Goal: Transaction & Acquisition: Purchase product/service

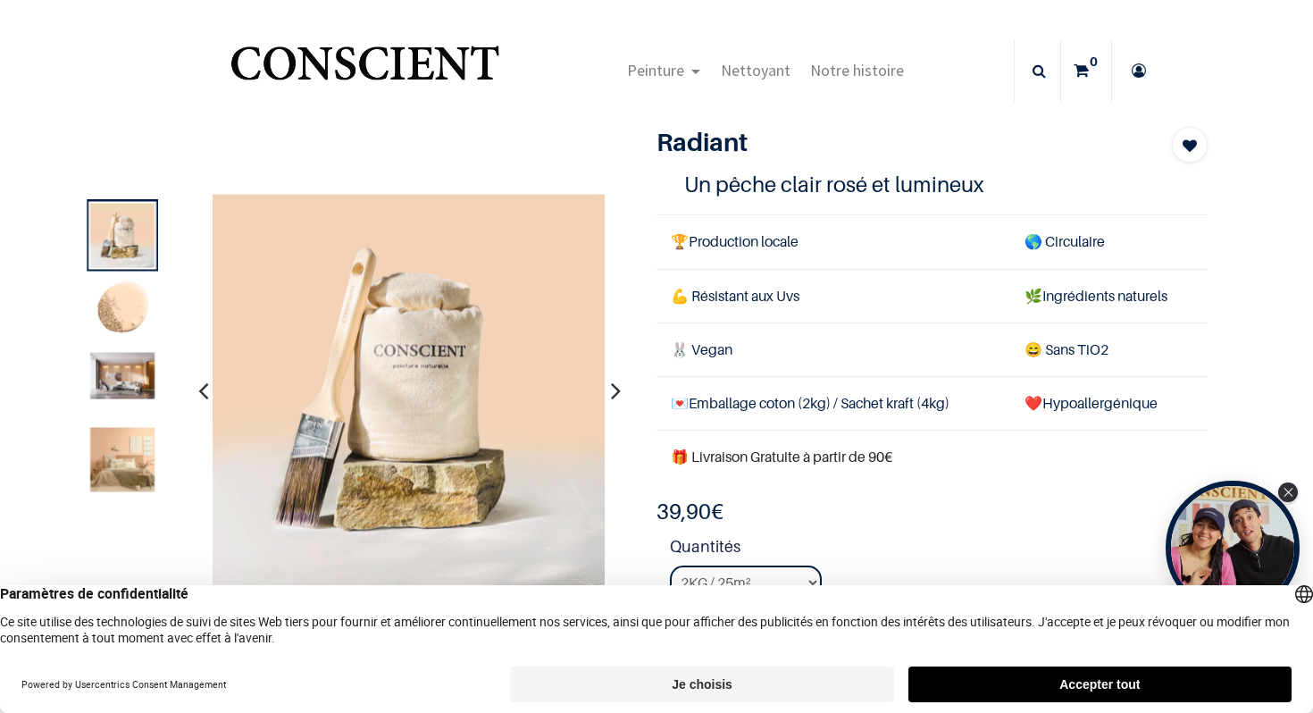
click at [122, 475] on img at bounding box center [123, 459] width 64 height 64
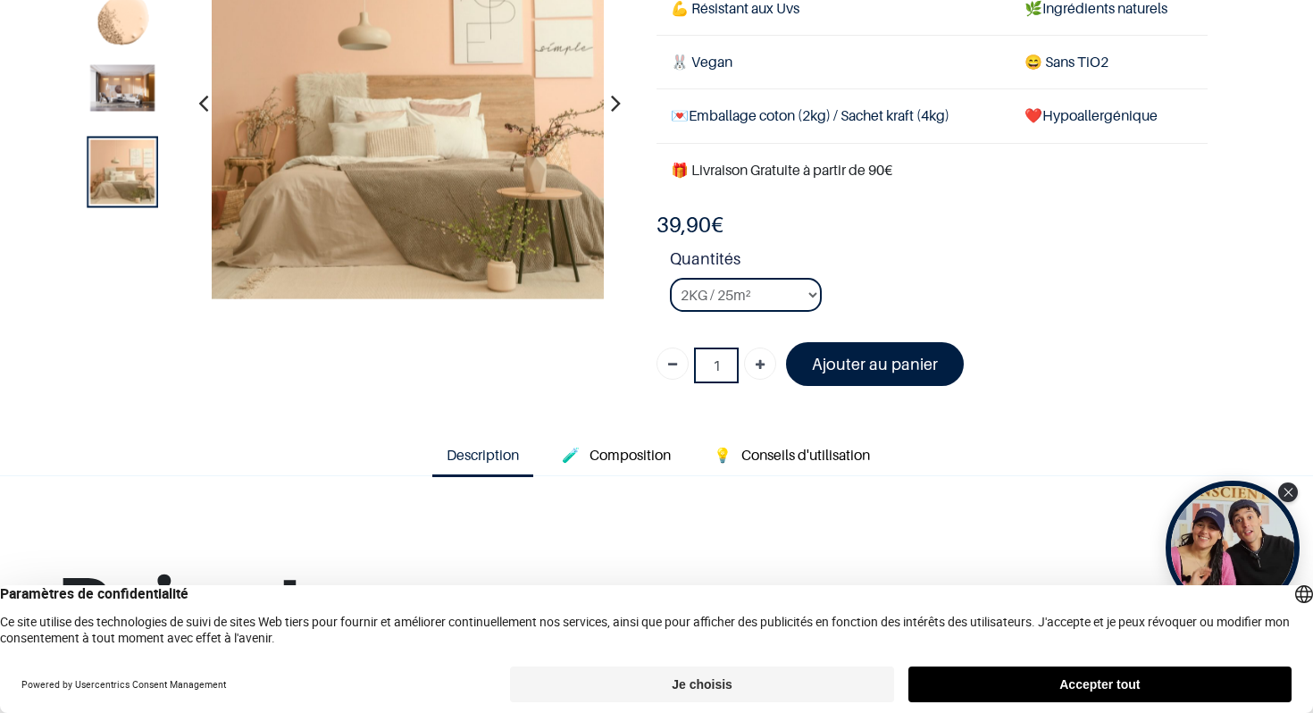
scroll to position [192, 0]
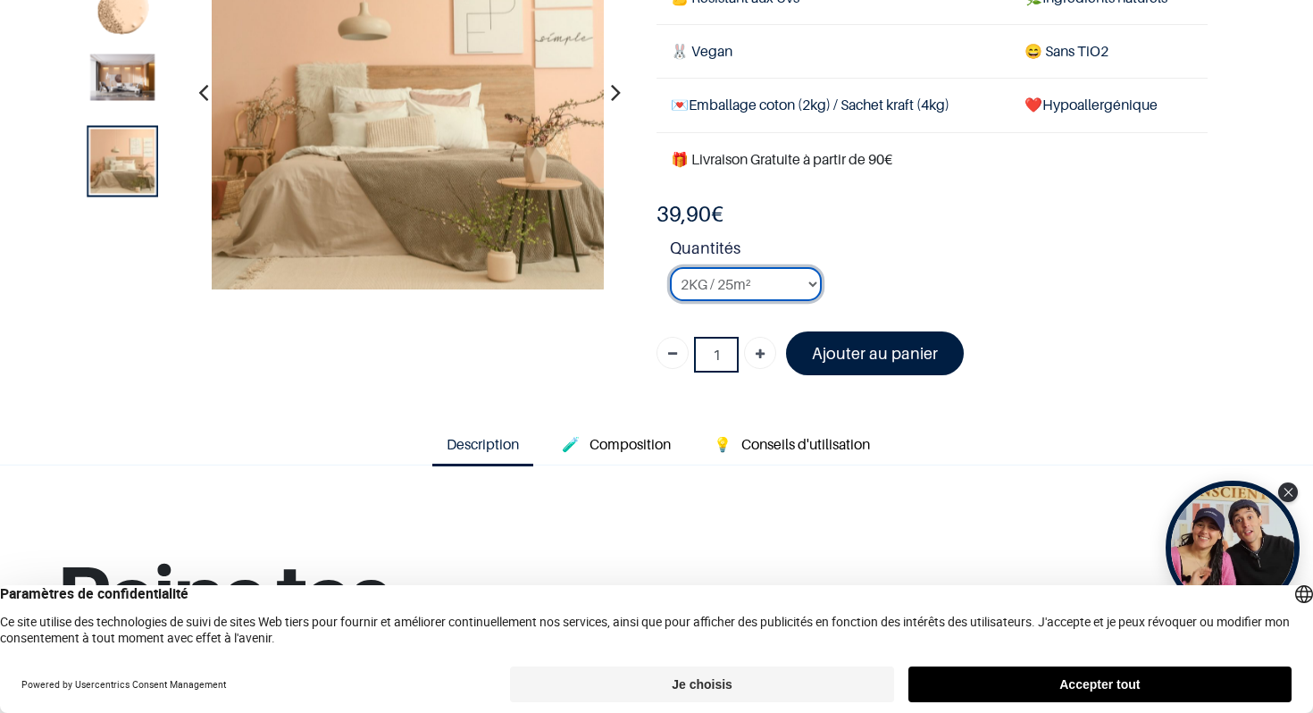
click at [813, 283] on select "2KG / 25m² 4KG / 50m² 8KG / 100m² Testeur" at bounding box center [746, 284] width 152 height 34
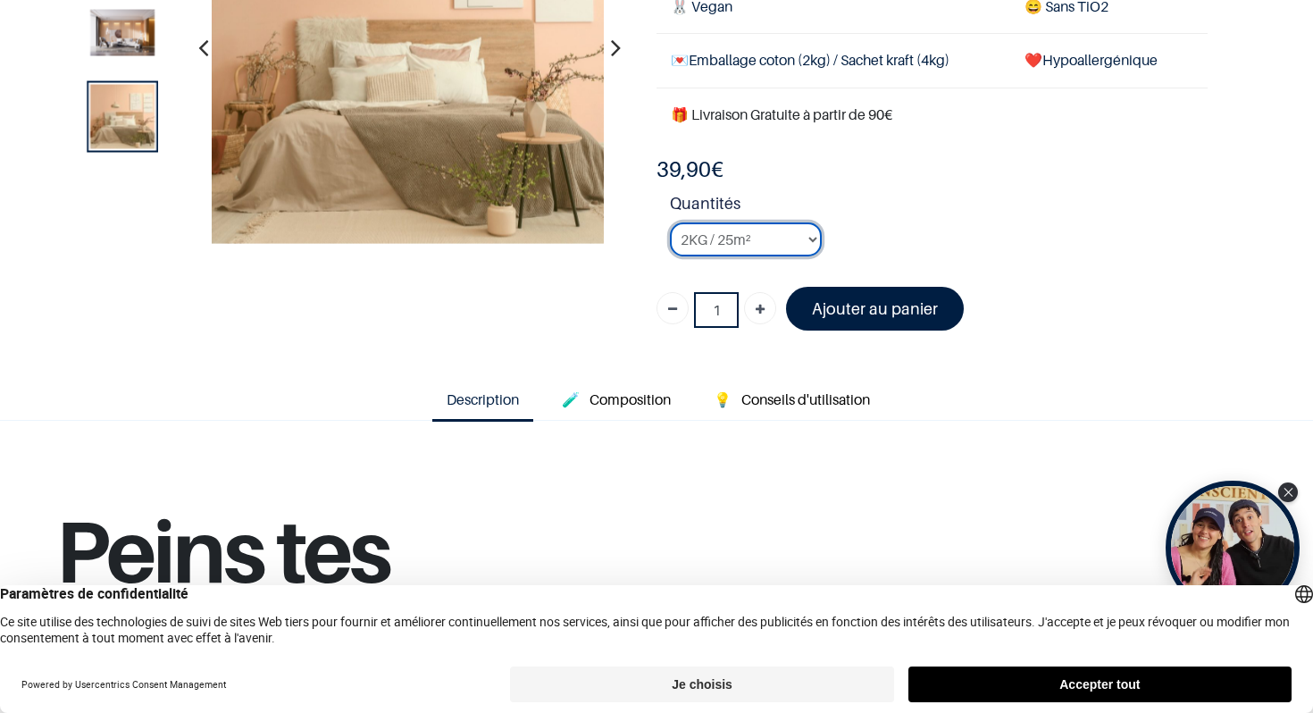
scroll to position [244, 0]
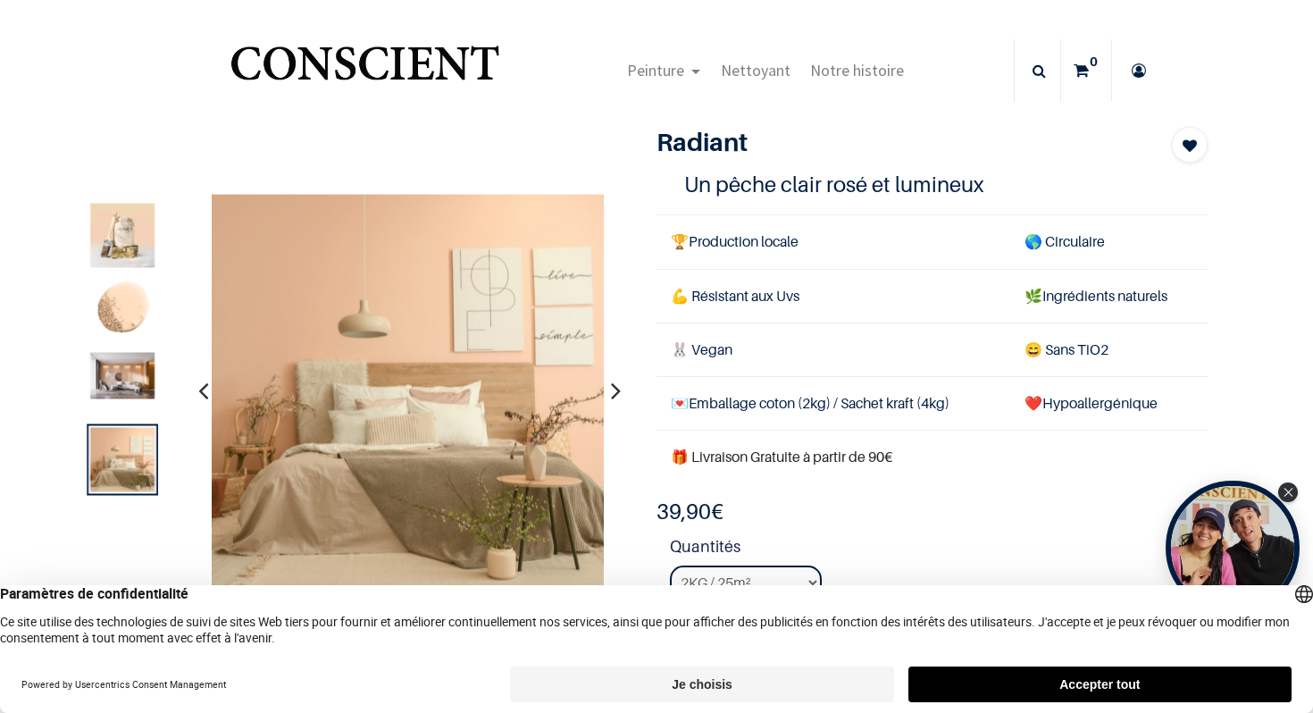
click at [615, 395] on icon "button" at bounding box center [616, 390] width 10 height 48
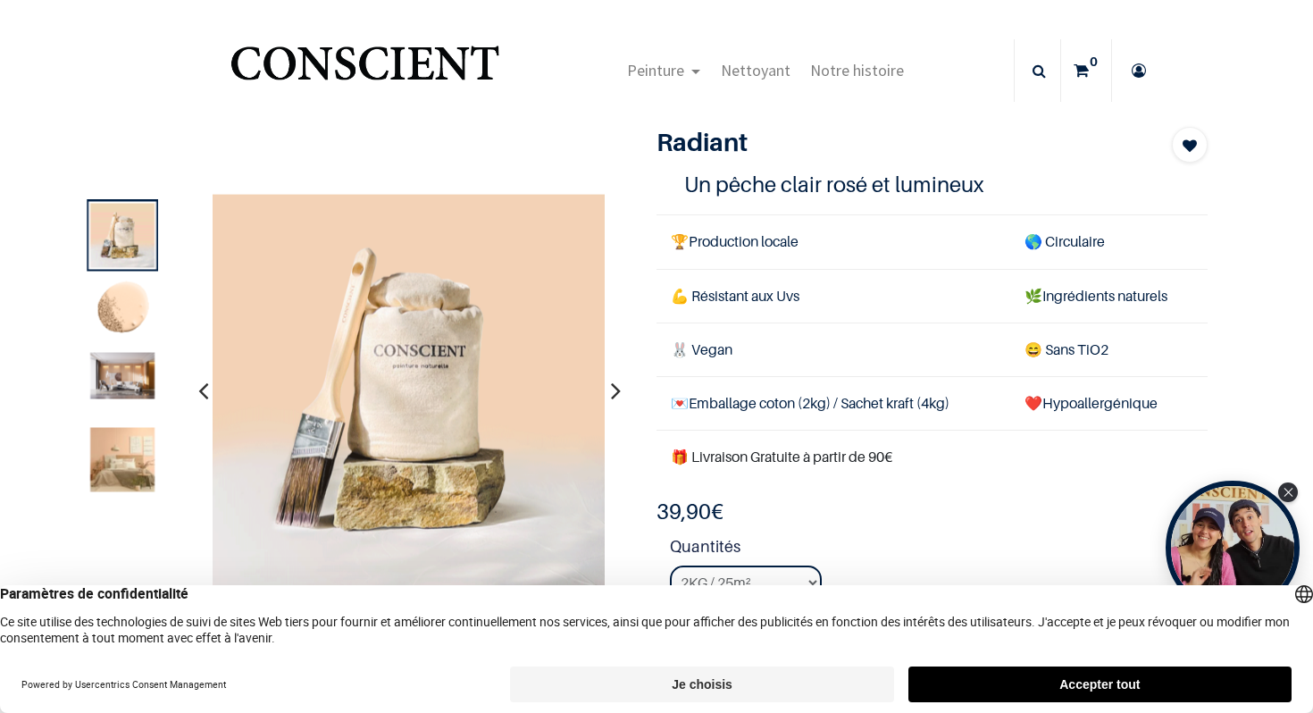
click at [615, 395] on icon "button" at bounding box center [616, 390] width 10 height 48
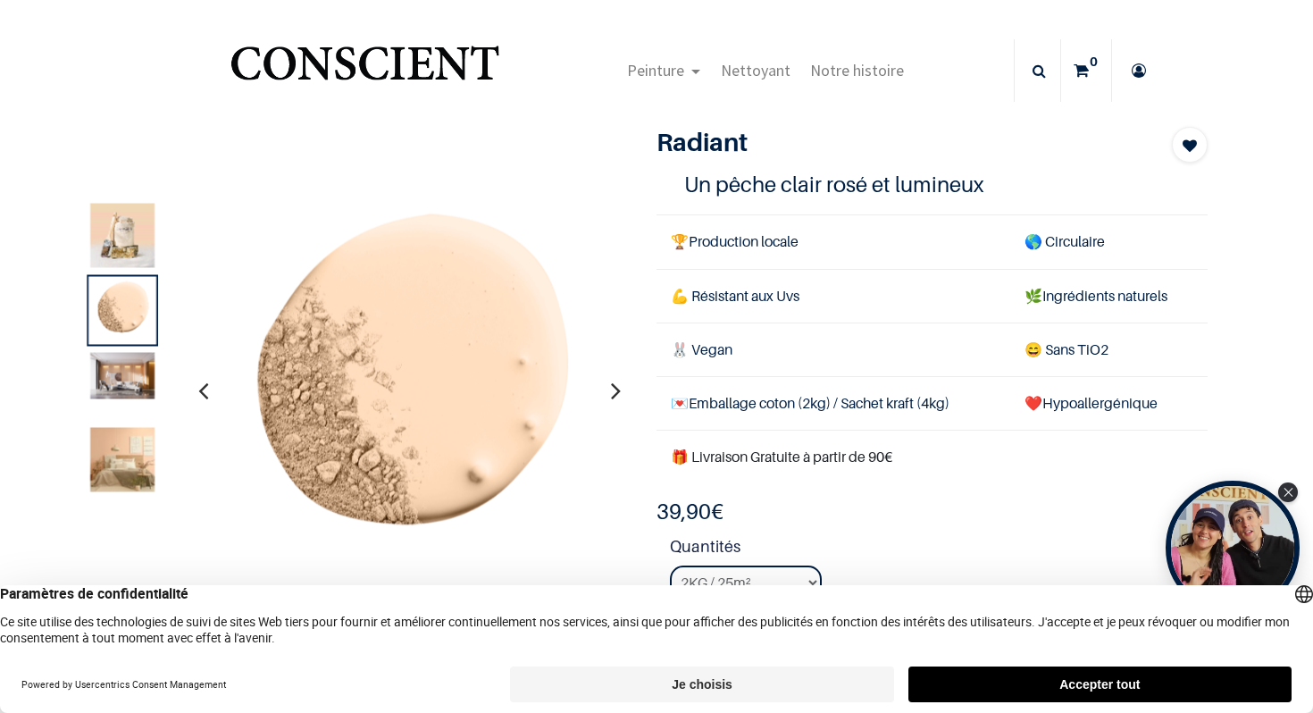
click at [615, 395] on icon "button" at bounding box center [616, 390] width 10 height 48
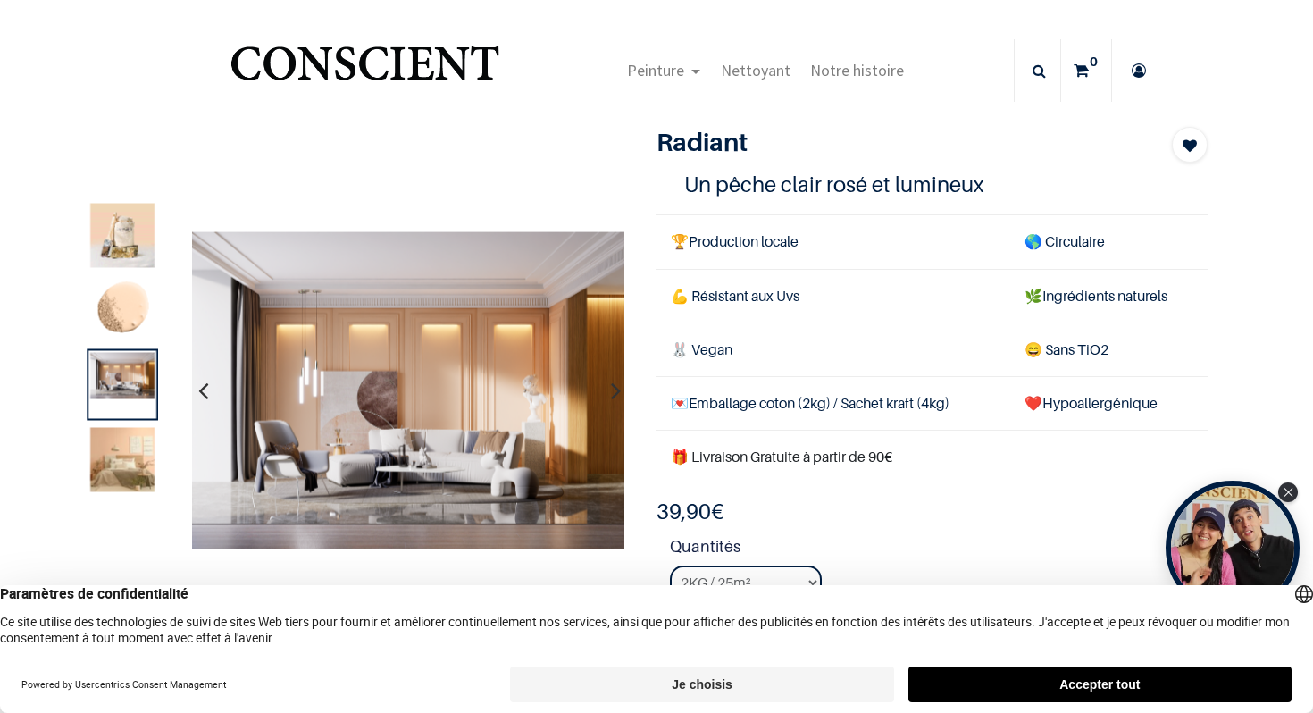
click at [615, 395] on icon "button" at bounding box center [616, 390] width 10 height 48
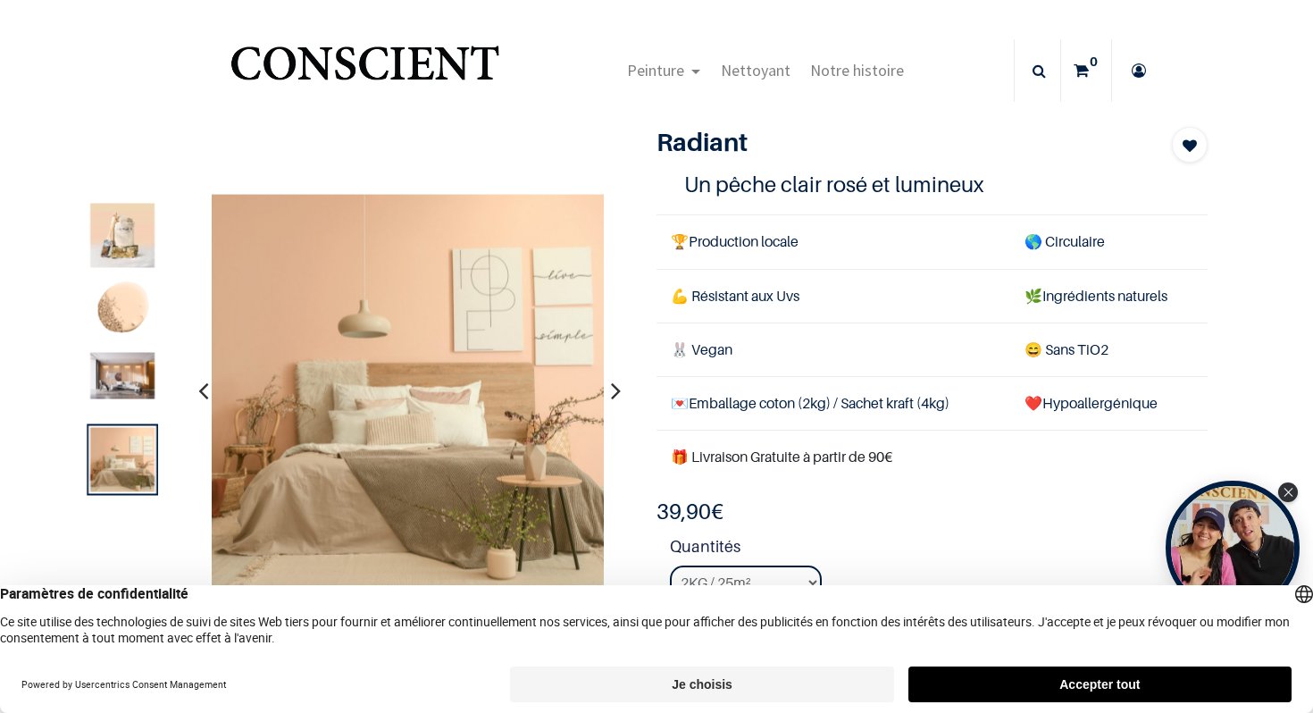
click at [615, 395] on icon "button" at bounding box center [616, 390] width 10 height 48
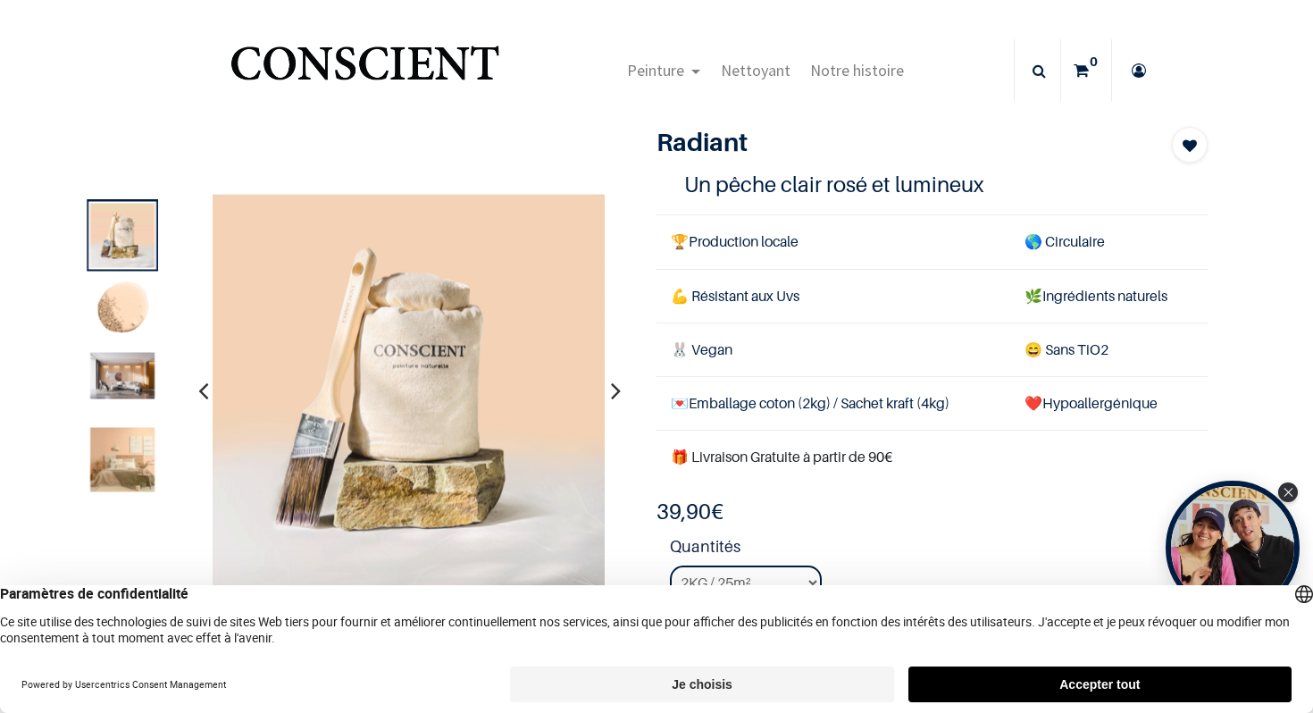
click at [609, 389] on button "button" at bounding box center [616, 390] width 28 height 66
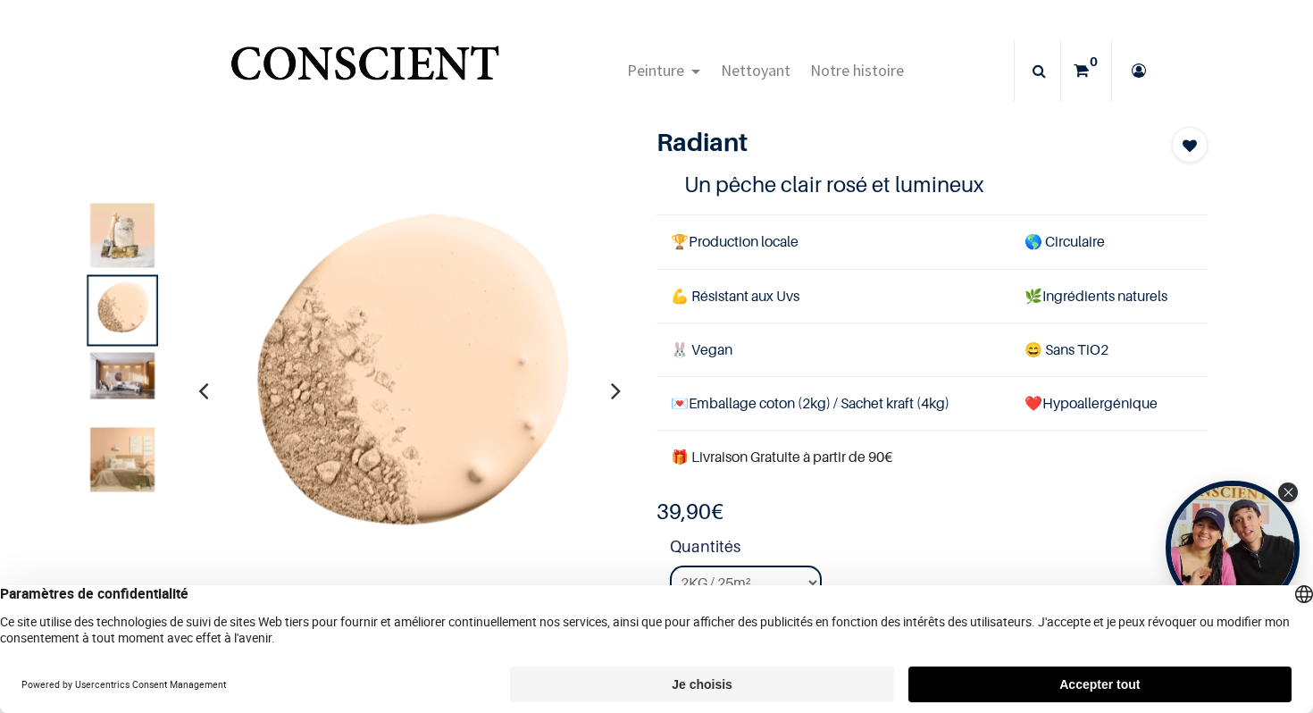
click at [609, 389] on button "button" at bounding box center [616, 390] width 28 height 66
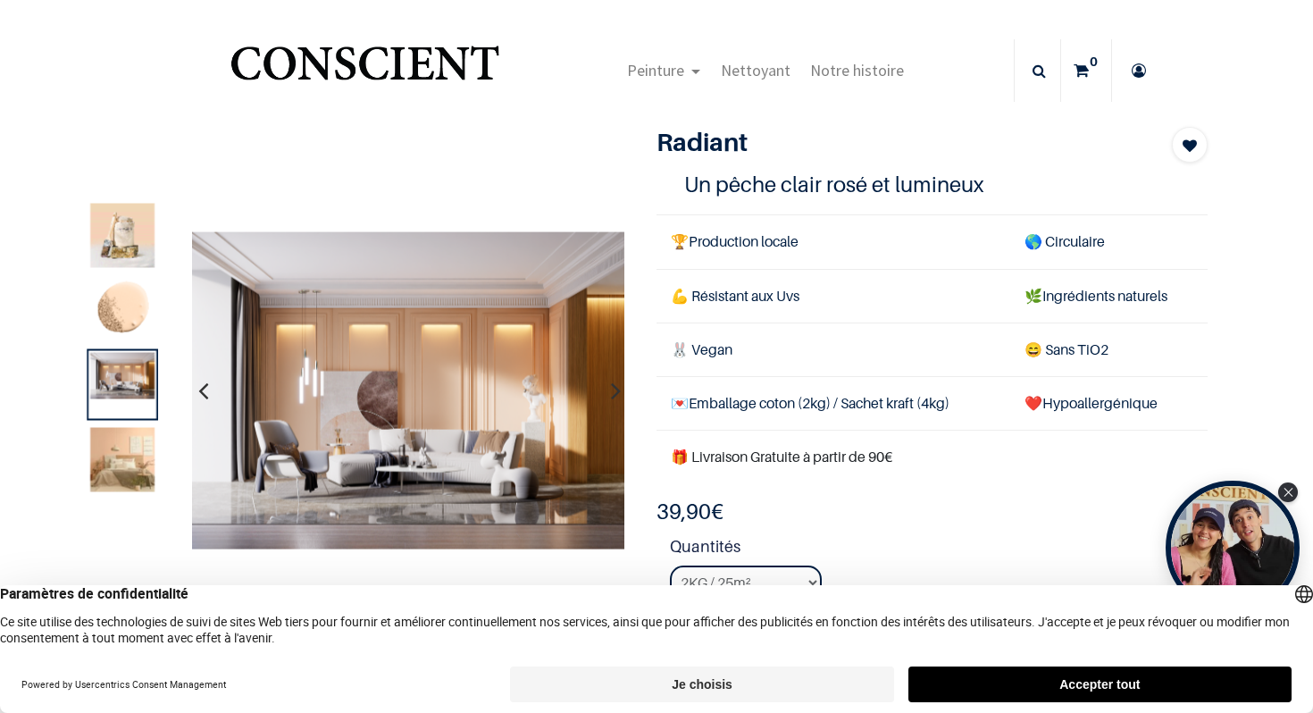
click at [609, 389] on button "button" at bounding box center [616, 390] width 28 height 66
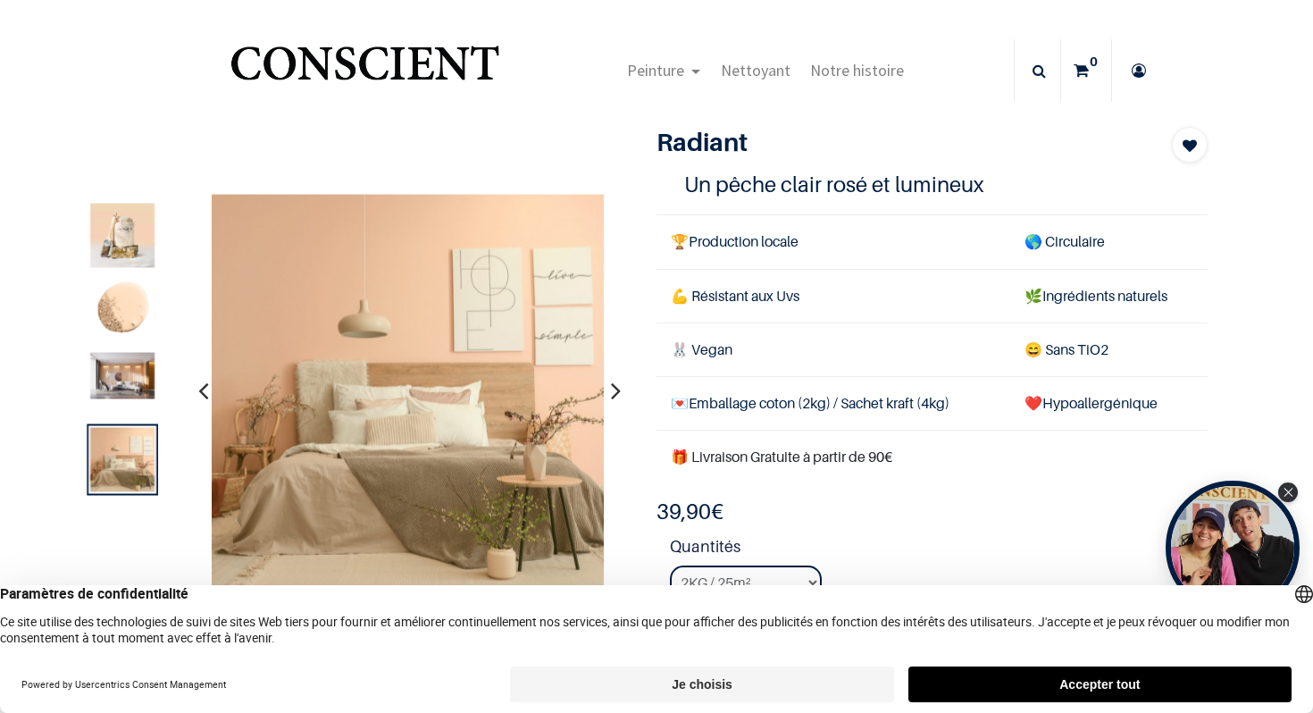
click at [609, 389] on button "button" at bounding box center [616, 390] width 28 height 66
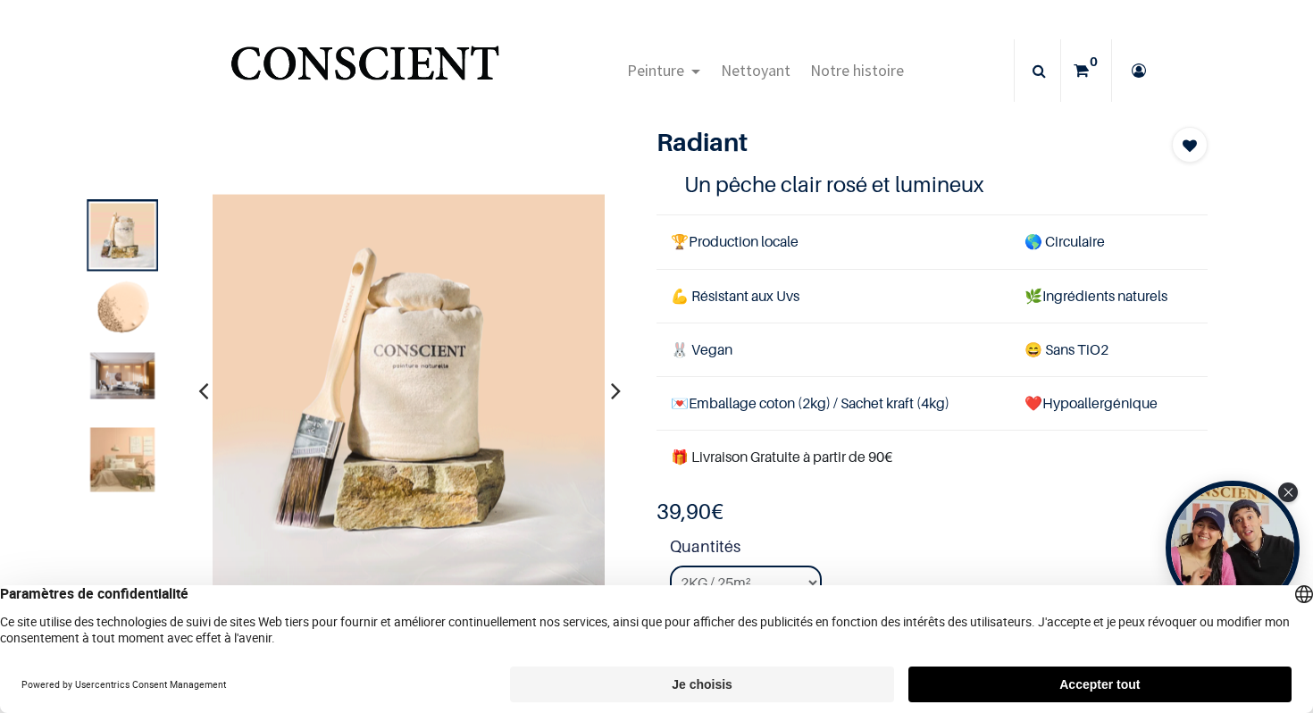
click at [609, 389] on button "button" at bounding box center [616, 390] width 28 height 66
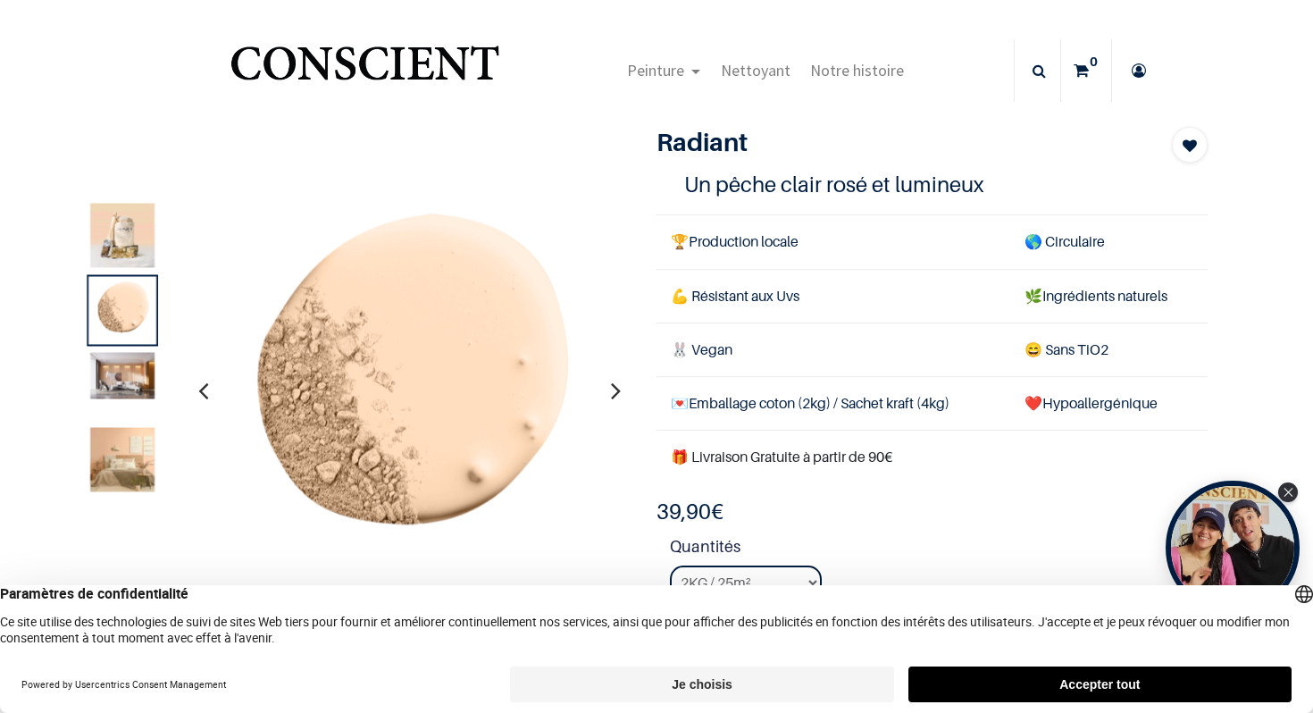
click at [609, 389] on button "button" at bounding box center [616, 390] width 28 height 66
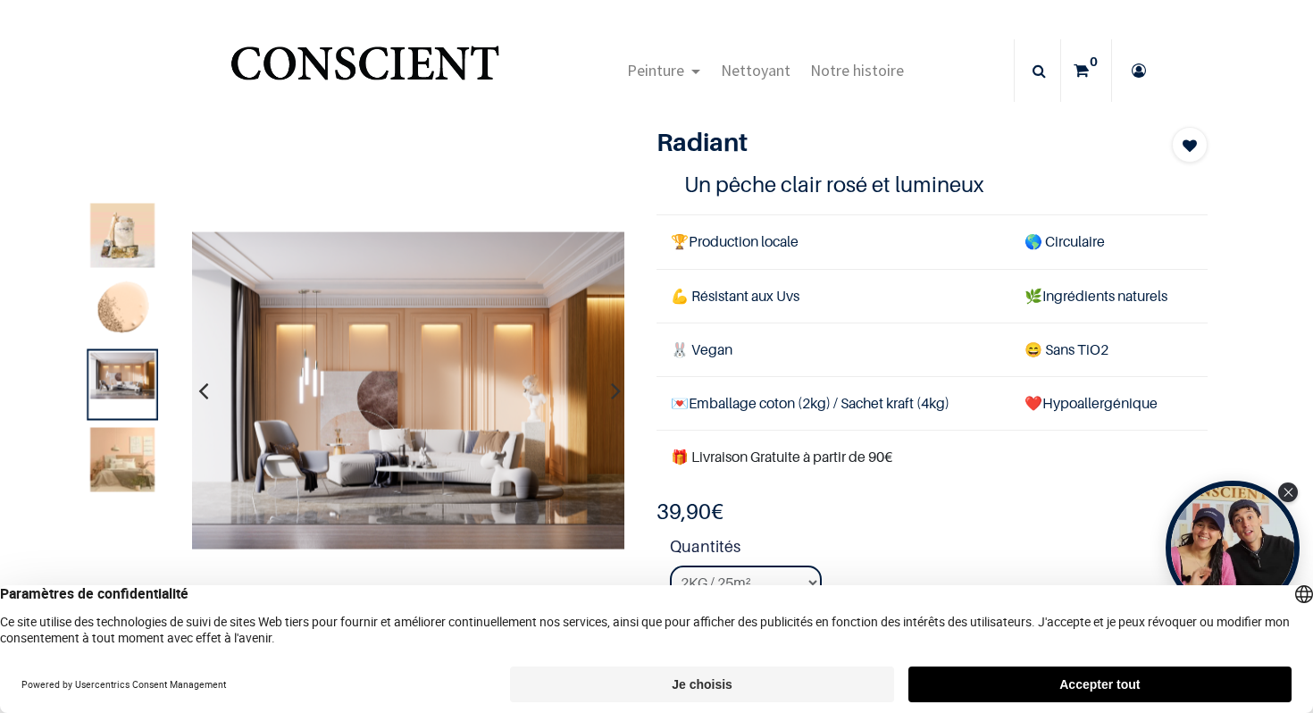
click at [609, 389] on button "button" at bounding box center [616, 390] width 28 height 66
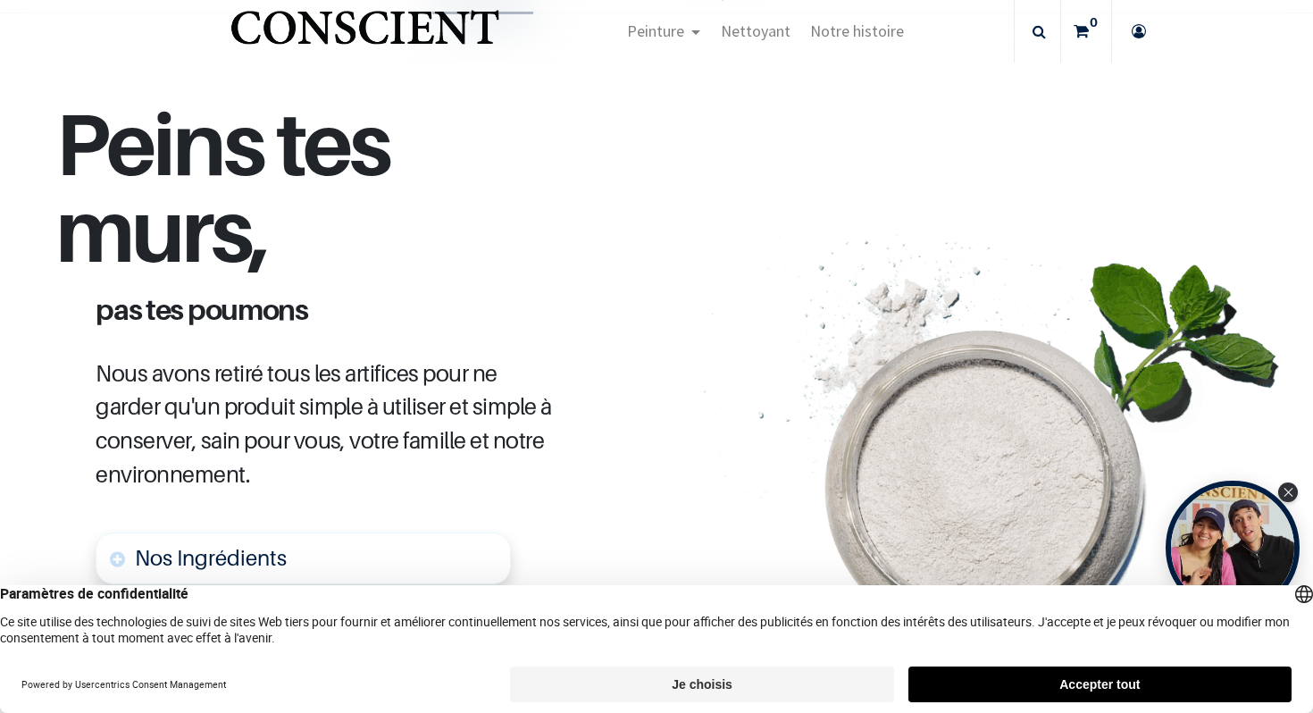
scroll to position [643, 0]
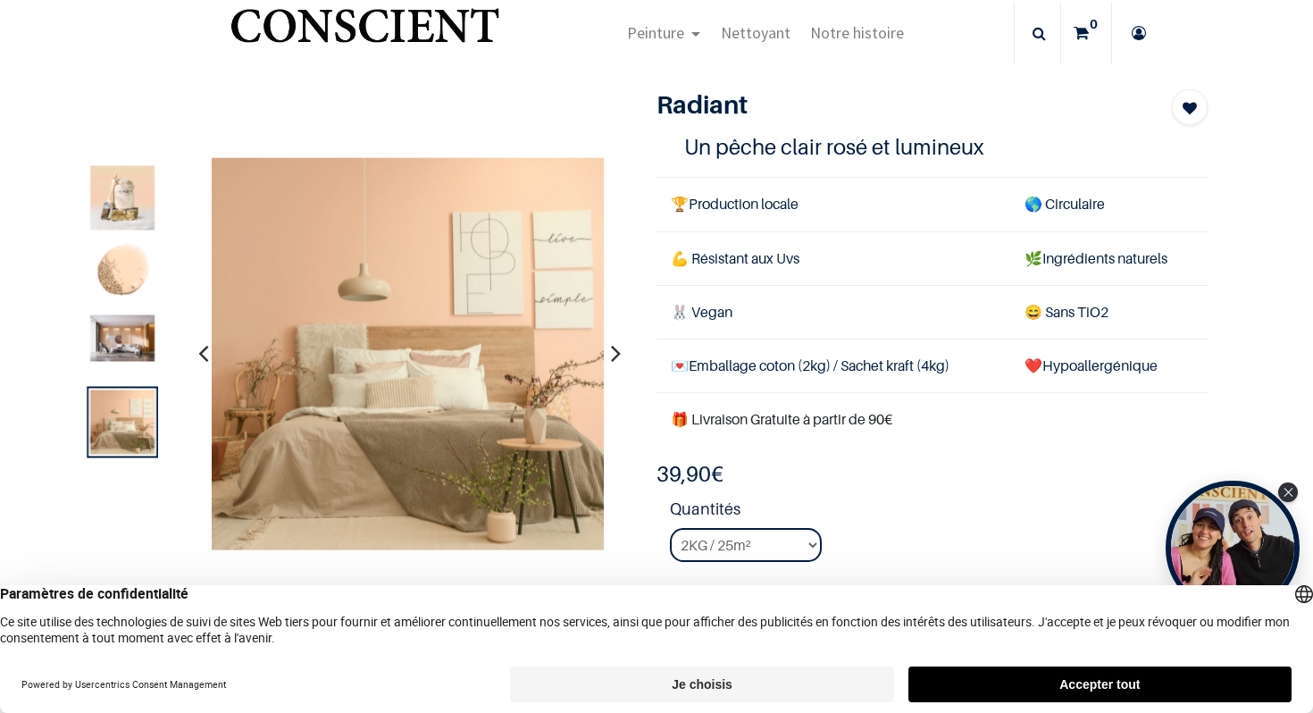
scroll to position [36, 0]
